Goal: Find contact information: Find contact information

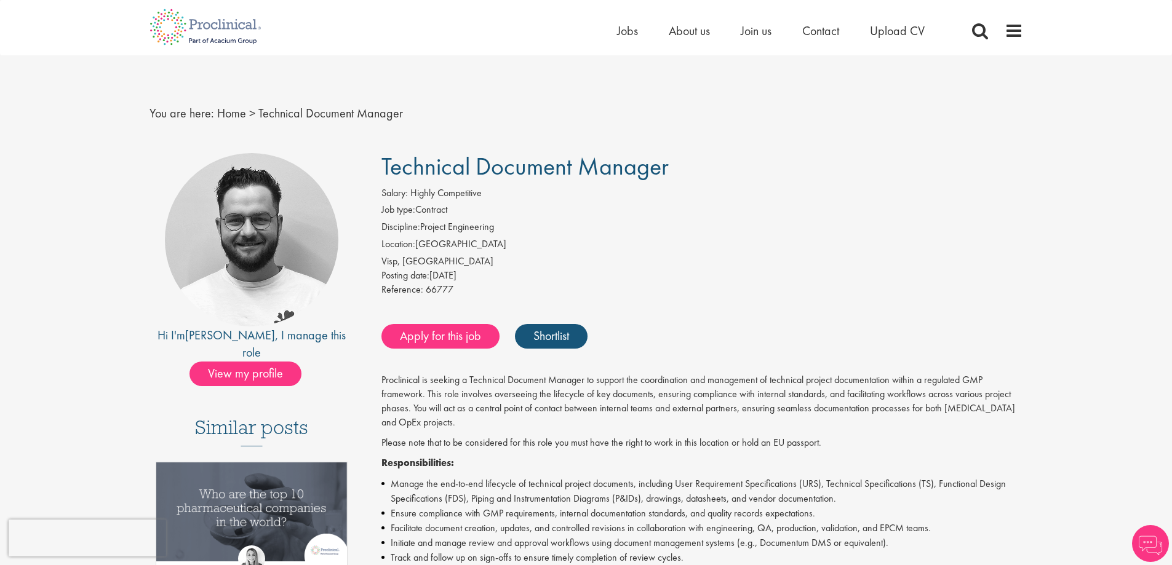
click at [697, 268] on div "Visp, Schweiz" at bounding box center [701, 262] width 641 height 14
drag, startPoint x: 386, startPoint y: 165, endPoint x: 633, endPoint y: 180, distance: 247.6
click at [633, 180] on span "Technical Document Manager" at bounding box center [524, 166] width 287 height 31
drag, startPoint x: 673, startPoint y: 178, endPoint x: 384, endPoint y: 162, distance: 289.4
click at [384, 162] on h1 "Technical Document Manager" at bounding box center [701, 166] width 641 height 27
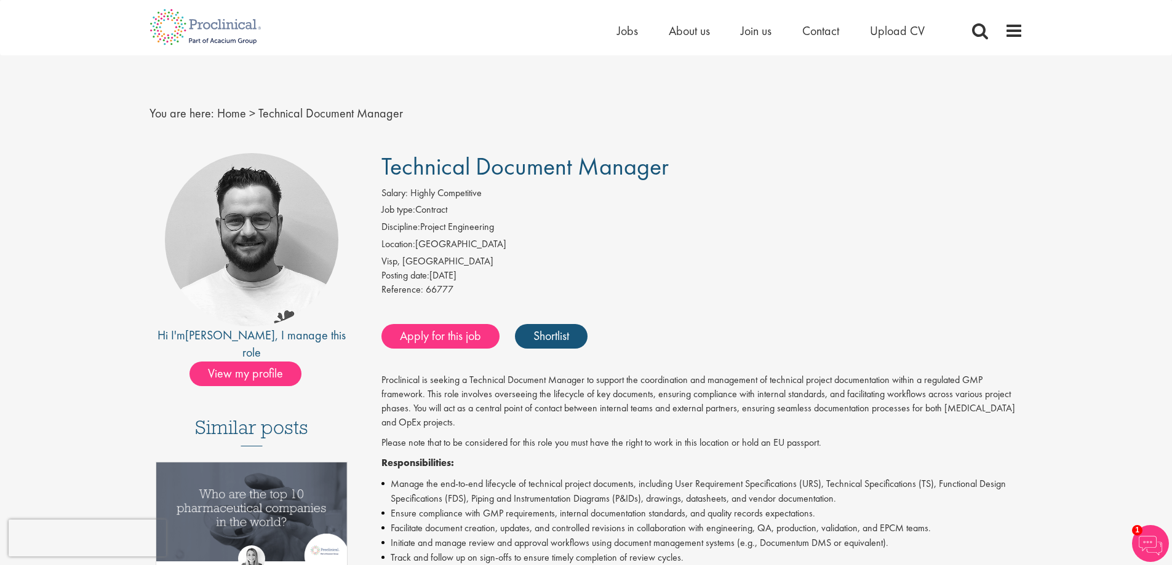
copy span "Technical Document Manager"
click at [196, 32] on img at bounding box center [205, 27] width 130 height 54
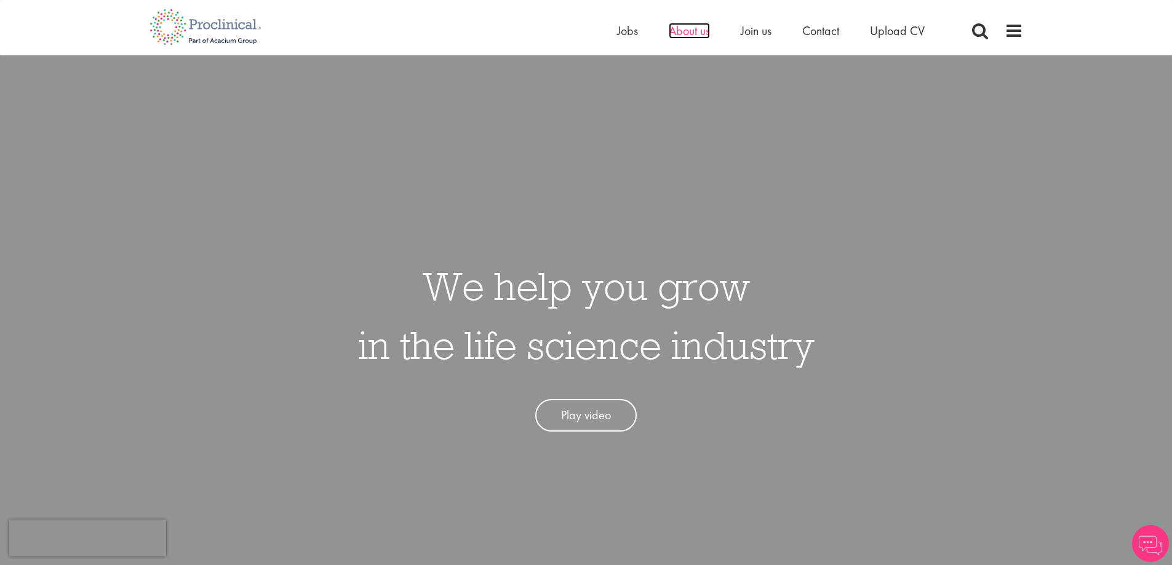
click at [686, 26] on span "About us" at bounding box center [688, 31] width 41 height 16
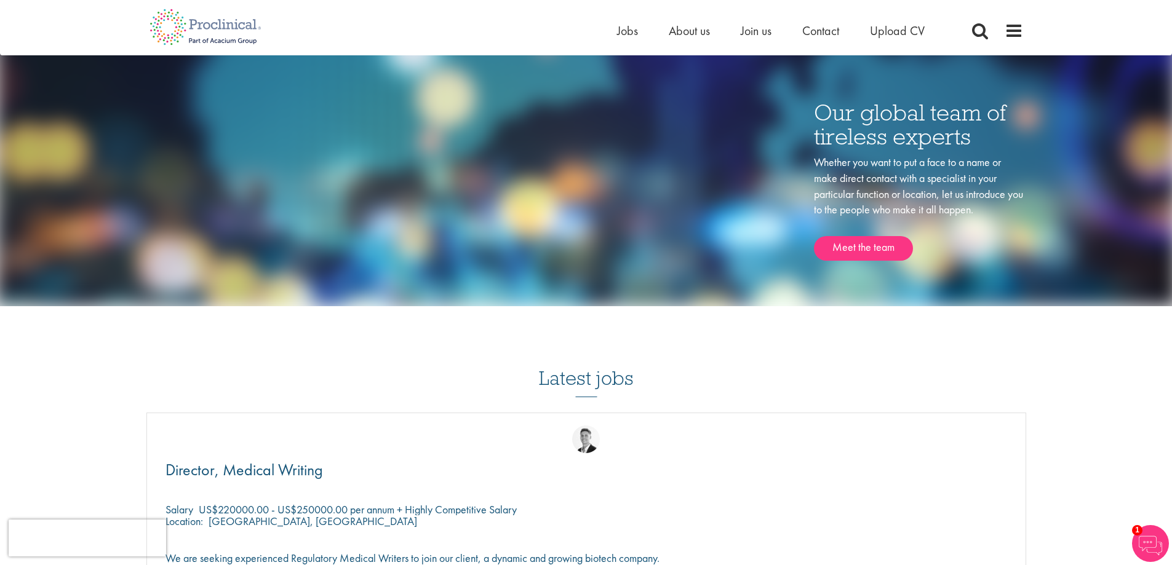
scroll to position [1292, 0]
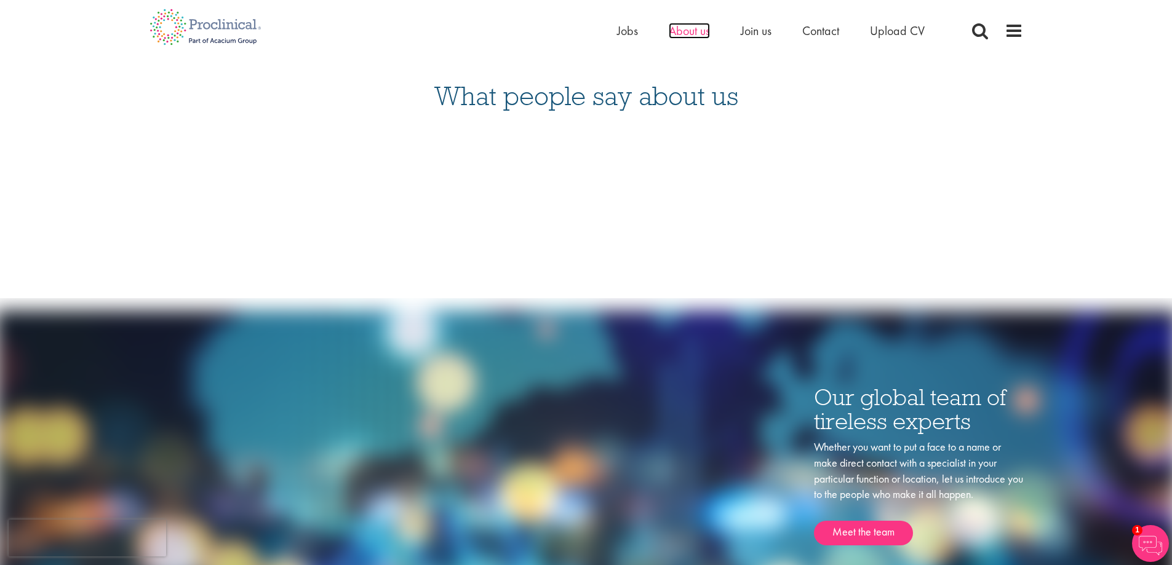
click at [694, 30] on span "About us" at bounding box center [688, 31] width 41 height 16
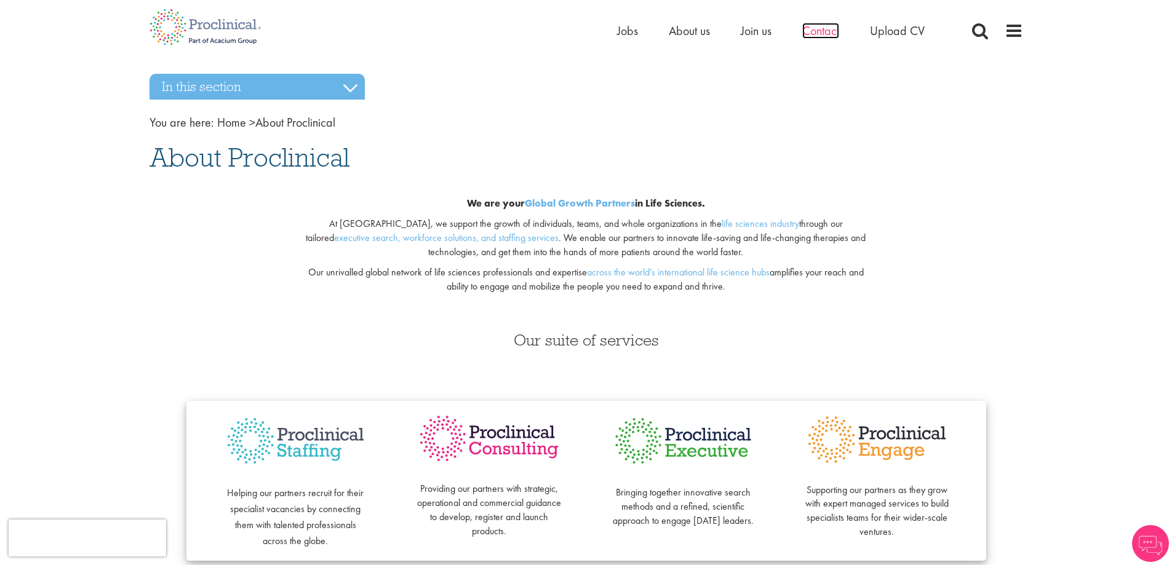
click at [828, 30] on span "Contact" at bounding box center [820, 31] width 37 height 16
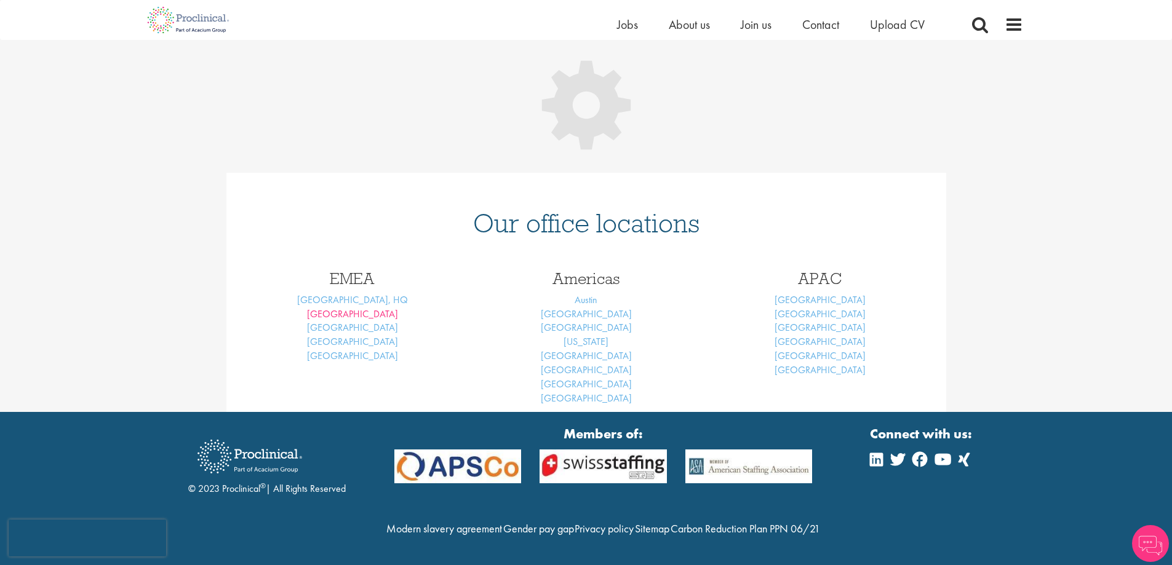
scroll to position [180, 0]
click at [351, 307] on link "[GEOGRAPHIC_DATA]" at bounding box center [352, 313] width 91 height 13
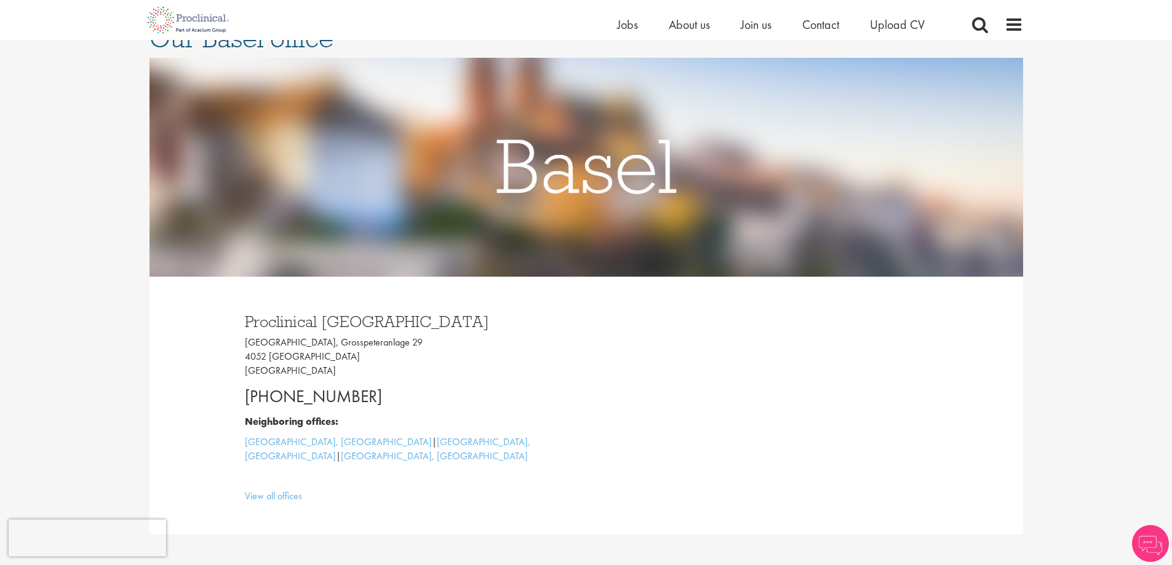
scroll to position [184, 0]
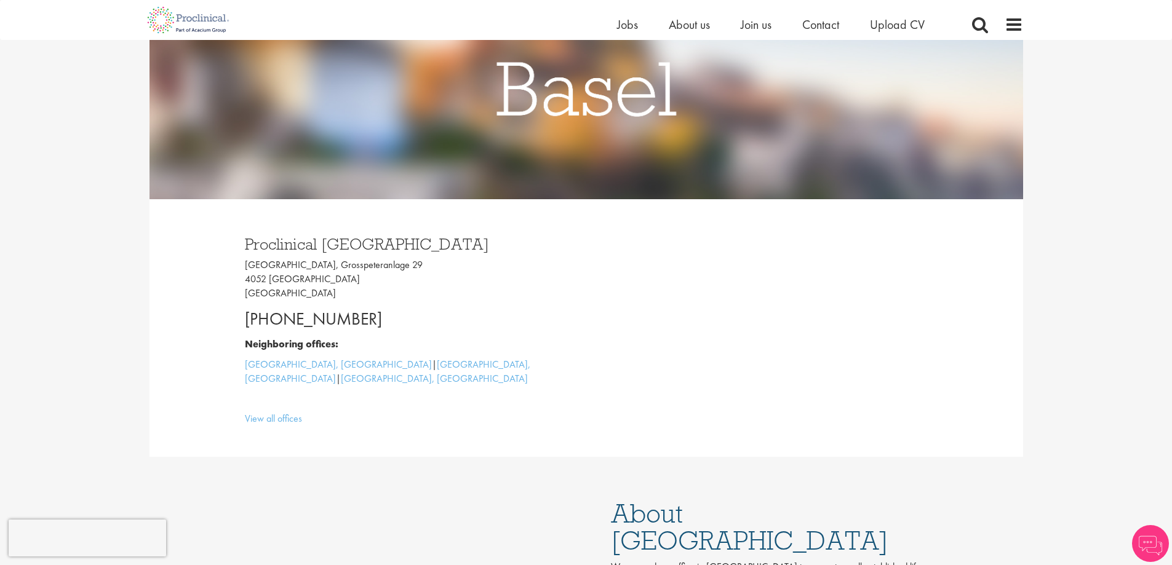
click at [244, 242] on div "Proclinical Switzerland Grosspeter Tower, Grosspeteranlage 29 4052 Basel Switze…" at bounding box center [411, 328] width 351 height 208
drag, startPoint x: 247, startPoint y: 242, endPoint x: 404, endPoint y: 244, distance: 157.4
click at [404, 244] on h3 "Proclinical Switzerland" at bounding box center [411, 244] width 332 height 16
copy h3 "Proclinical Switzerland"
drag, startPoint x: 246, startPoint y: 263, endPoint x: 386, endPoint y: 262, distance: 140.2
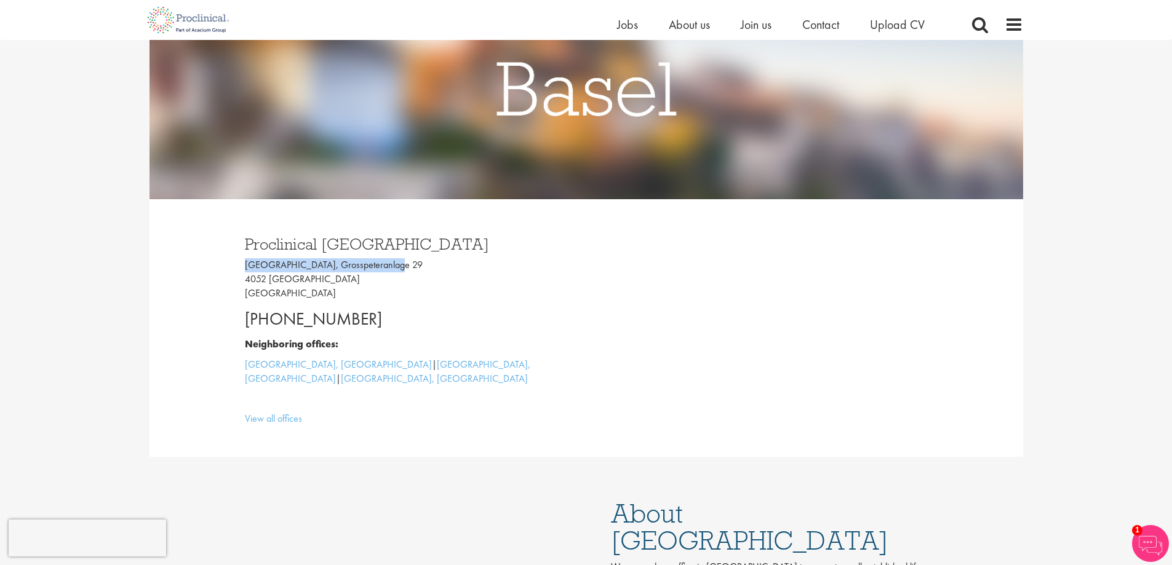
click at [386, 262] on p "Grosspeter Tower, Grosspeteranlage 29 4052 Basel Switzerland" at bounding box center [411, 279] width 332 height 42
copy p "Grosspeter Tower, Grosspeteranlage"
click at [670, 20] on span "About us" at bounding box center [688, 25] width 41 height 16
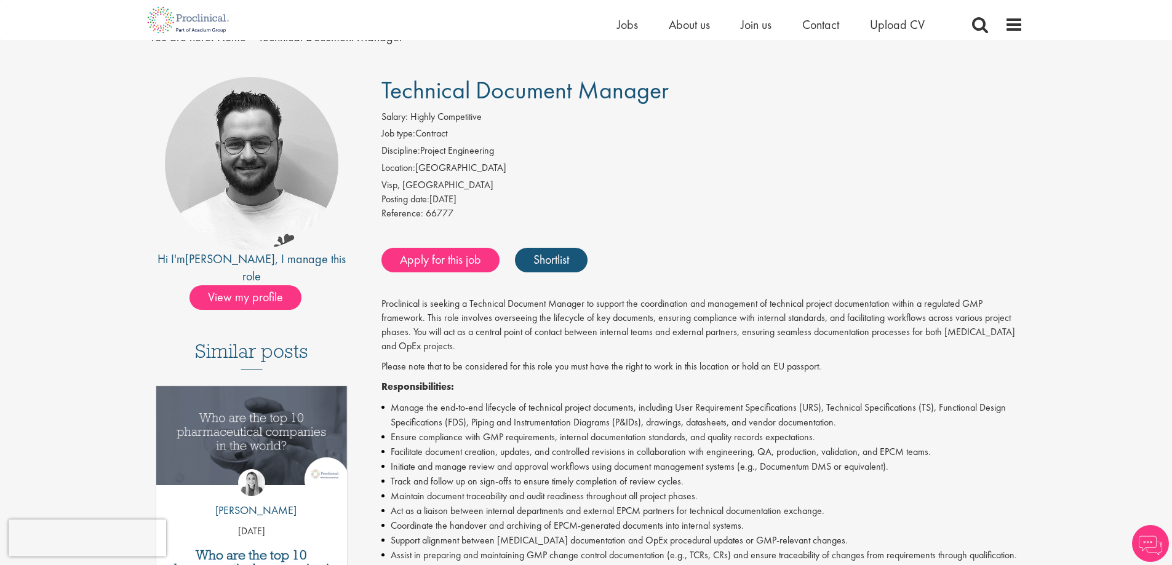
scroll to position [61, 0]
click at [180, 17] on img at bounding box center [188, 20] width 97 height 40
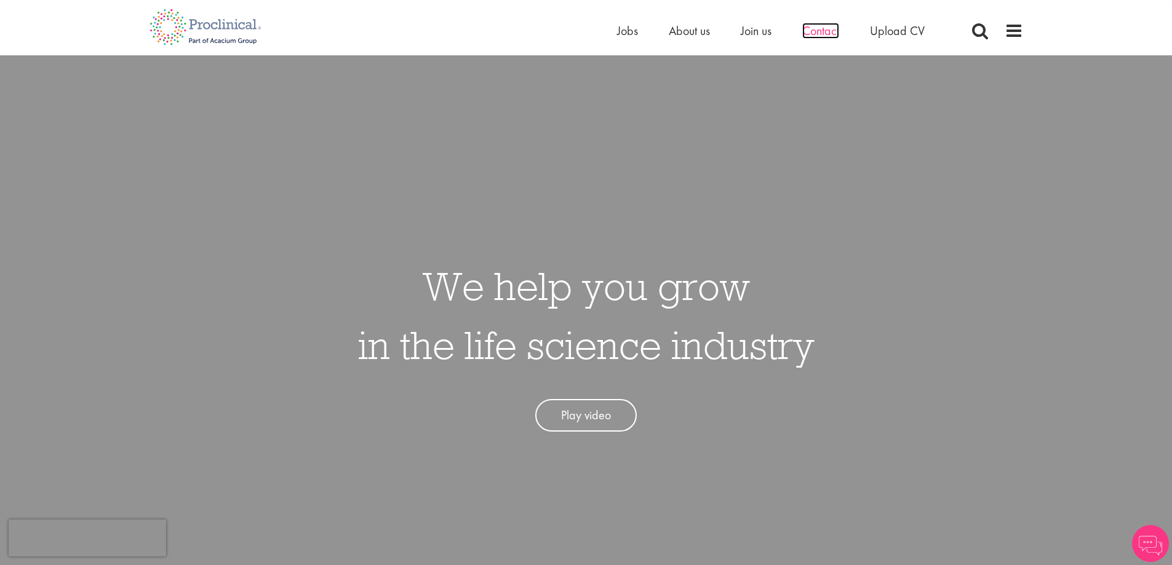
click at [834, 31] on span "Contact" at bounding box center [820, 31] width 37 height 16
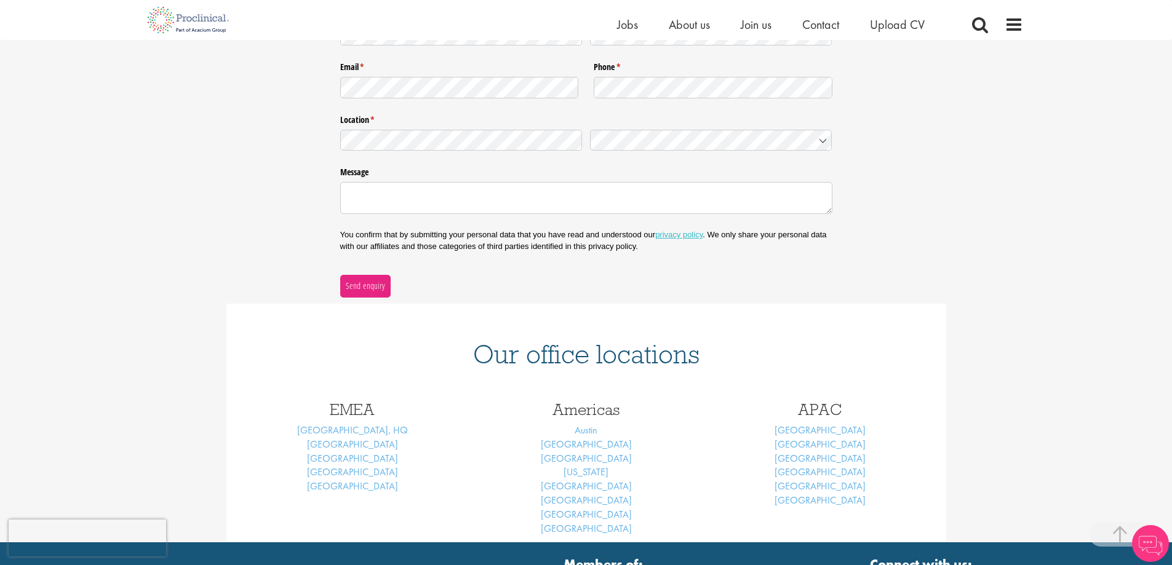
scroll to position [246, 0]
click at [349, 440] on link "[GEOGRAPHIC_DATA]" at bounding box center [352, 443] width 91 height 13
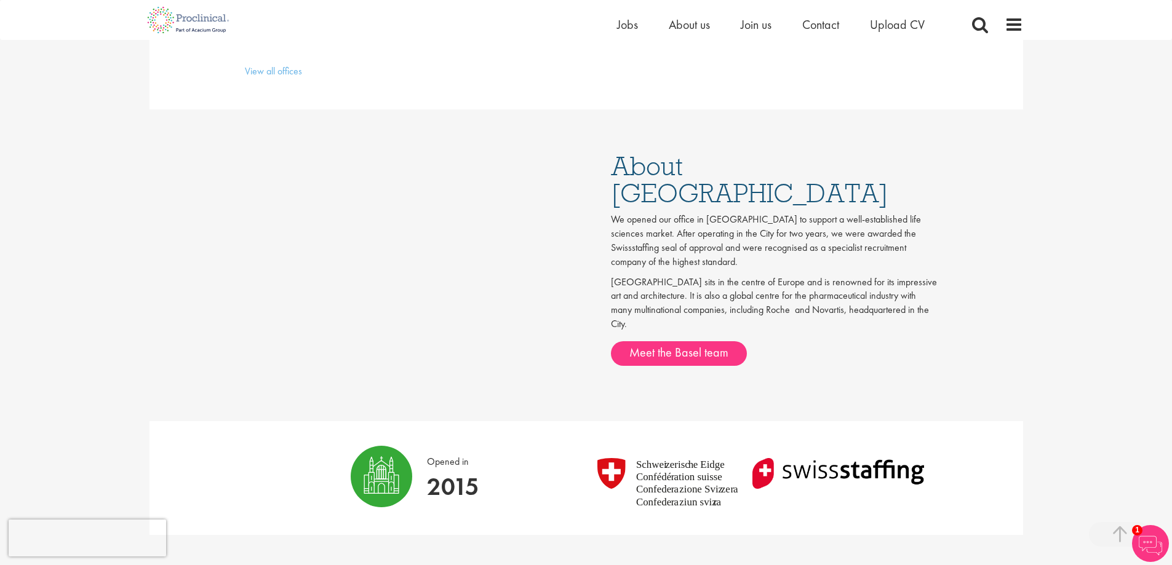
scroll to position [553, 0]
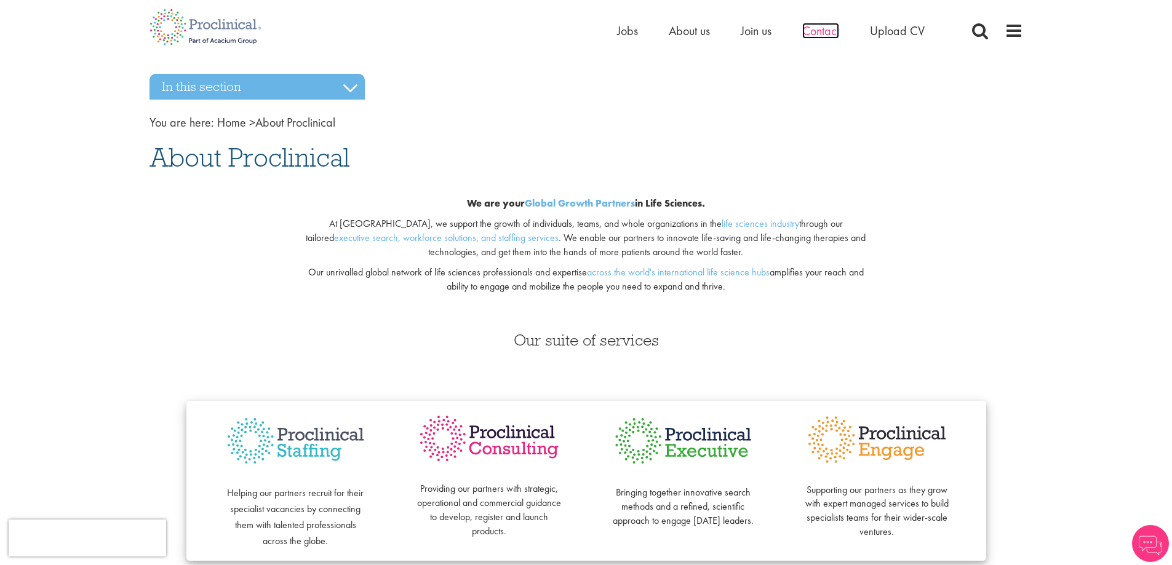
click at [812, 28] on span "Contact" at bounding box center [820, 31] width 37 height 16
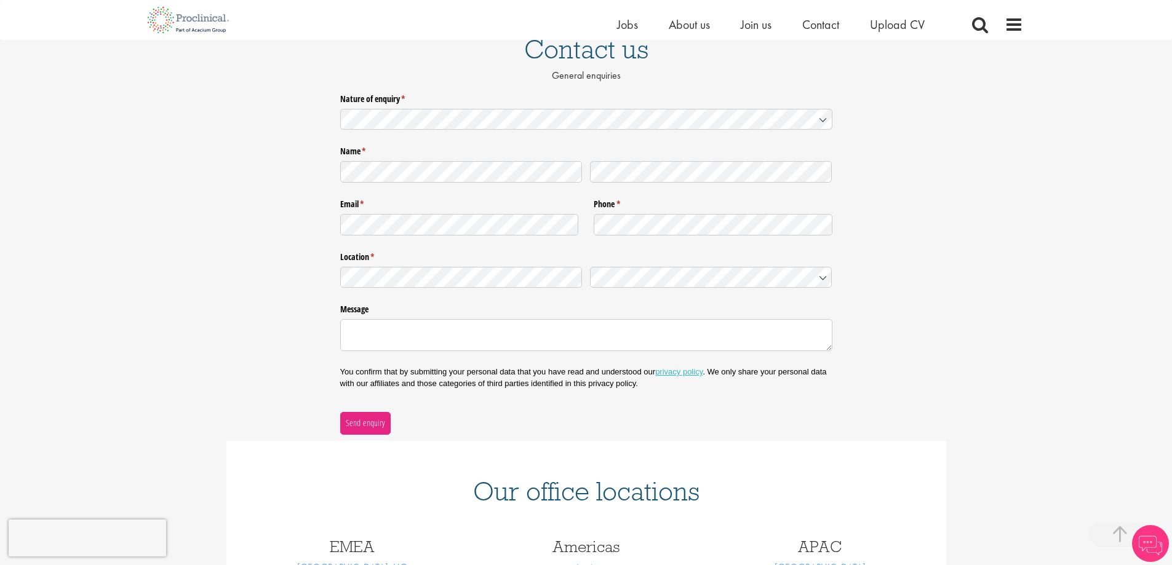
scroll to position [369, 0]
